Goal: Transaction & Acquisition: Purchase product/service

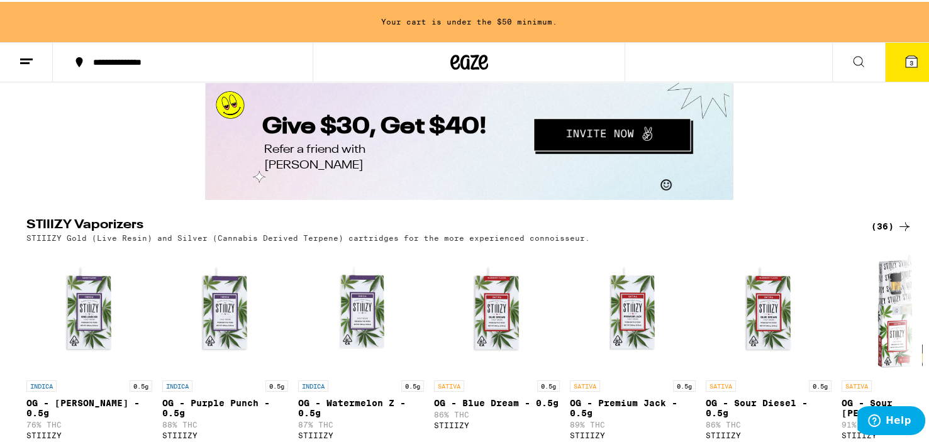
click at [887, 57] on button "3" at bounding box center [911, 60] width 53 height 39
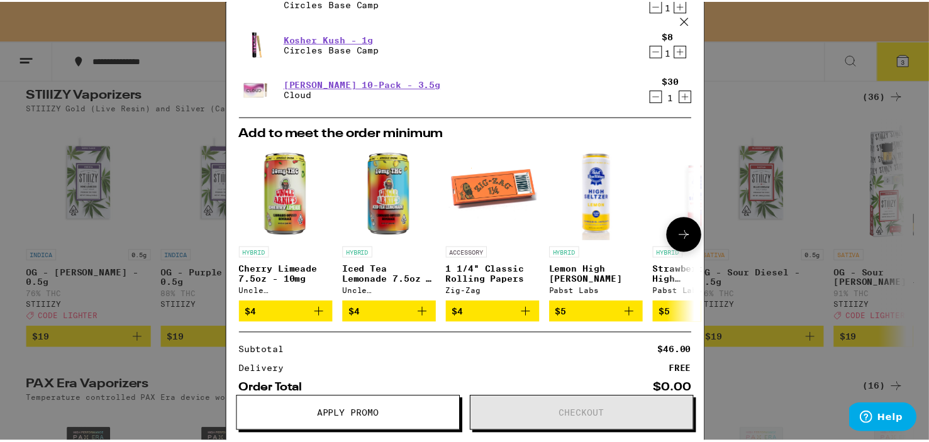
scroll to position [177, 0]
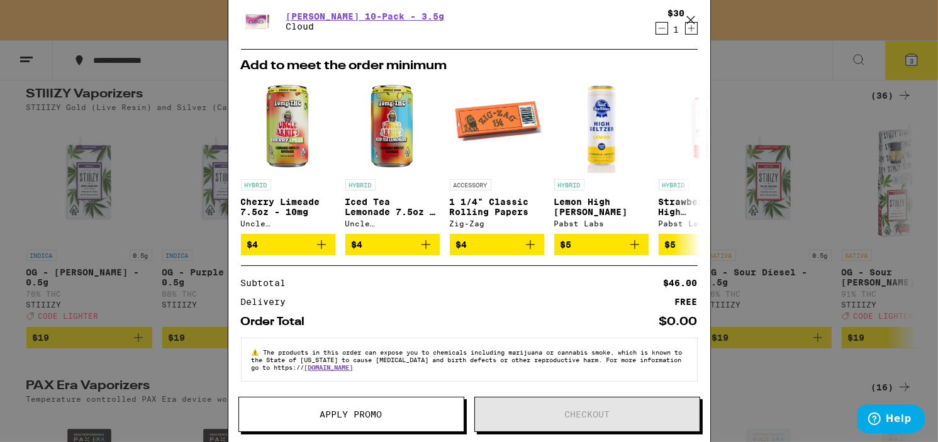
click at [691, 16] on icon at bounding box center [690, 20] width 19 height 19
